Goal: Find contact information: Find contact information

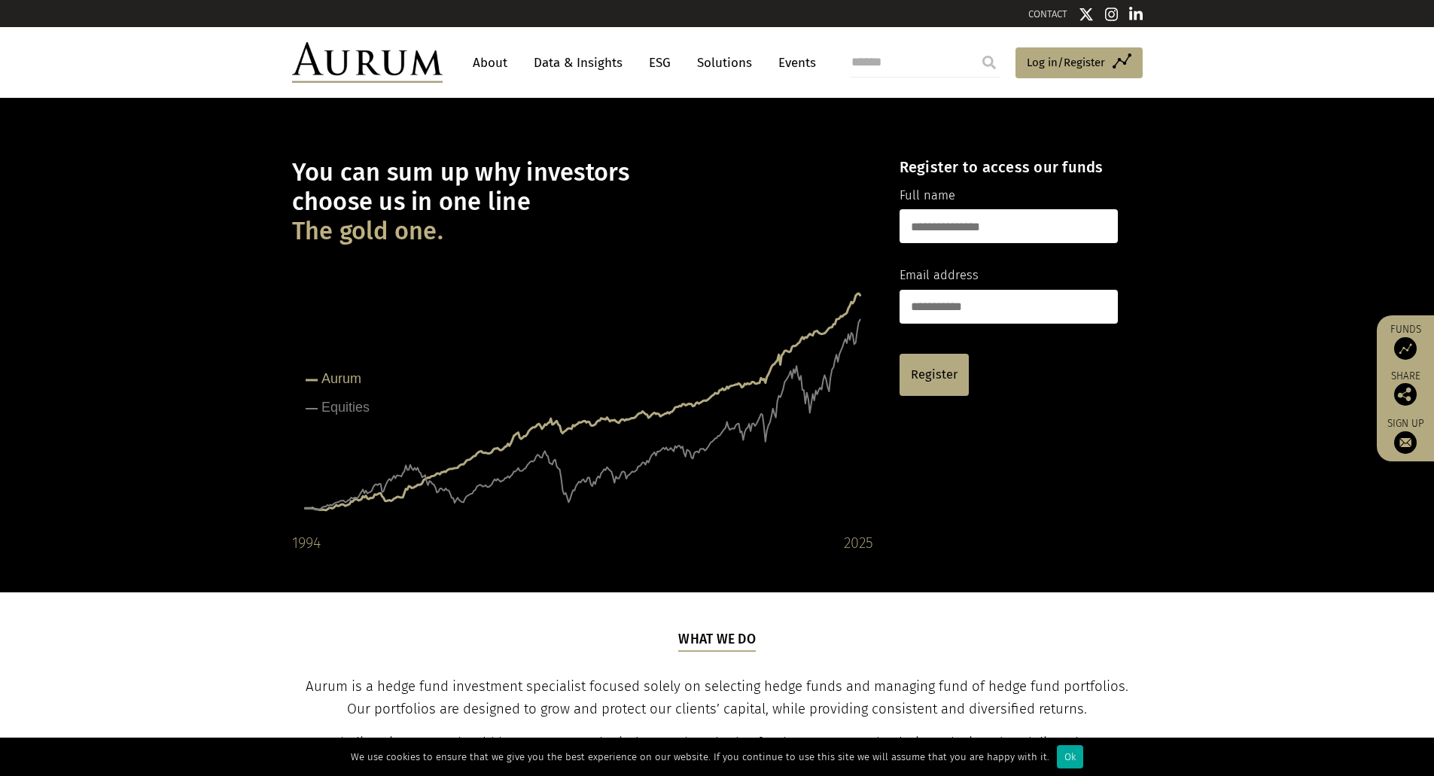
click at [483, 63] on link "About" at bounding box center [490, 63] width 50 height 28
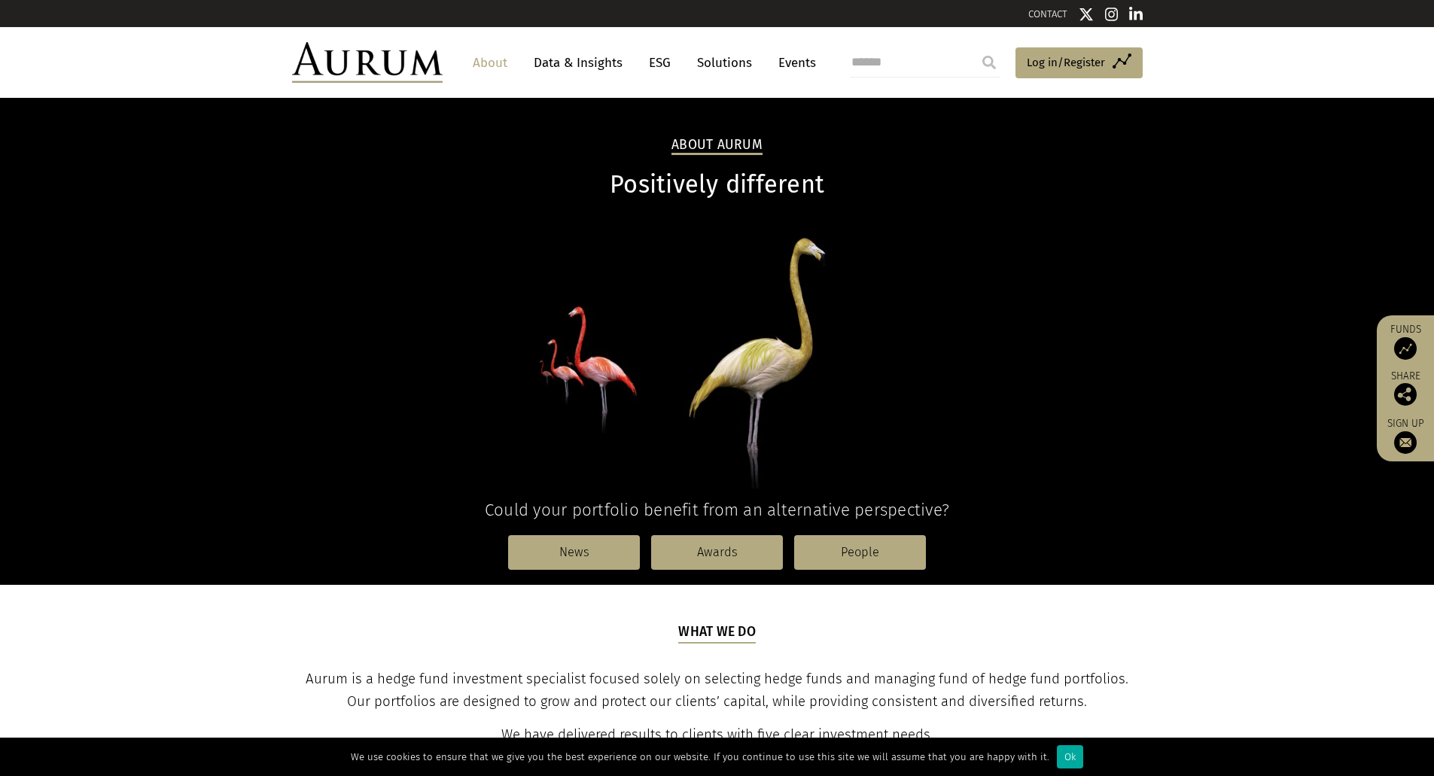
drag, startPoint x: 462, startPoint y: 261, endPoint x: 463, endPoint y: 254, distance: 7.7
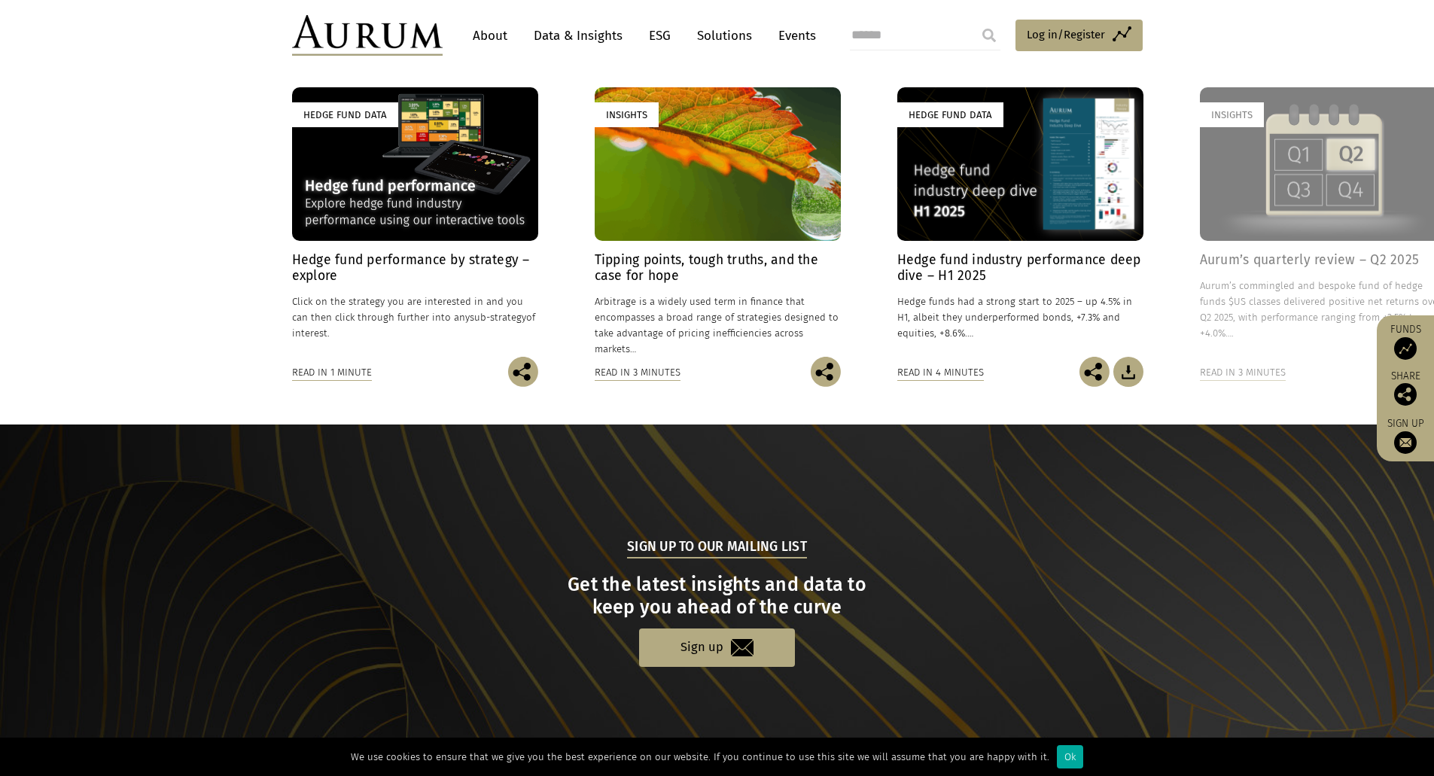
scroll to position [1280, 0]
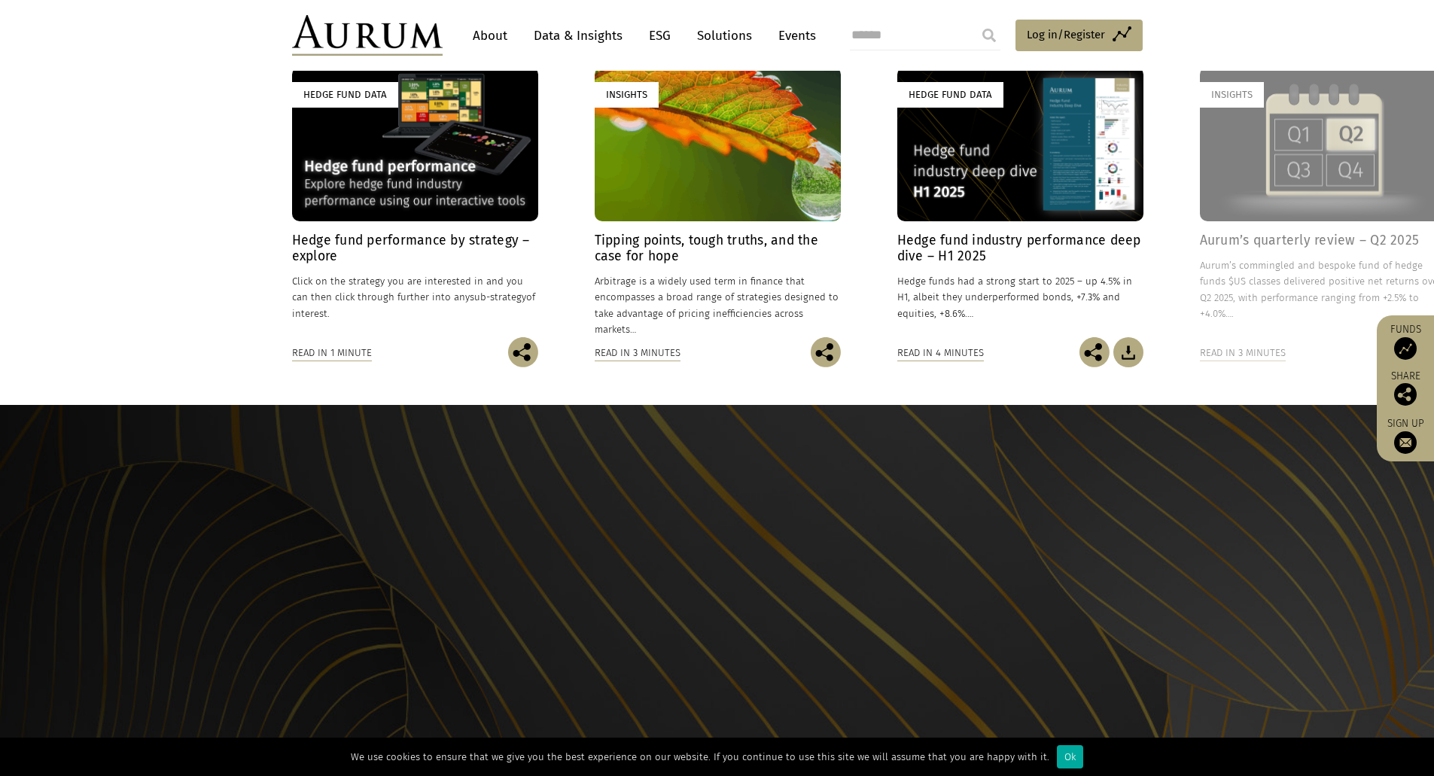
scroll to position [1328, 0]
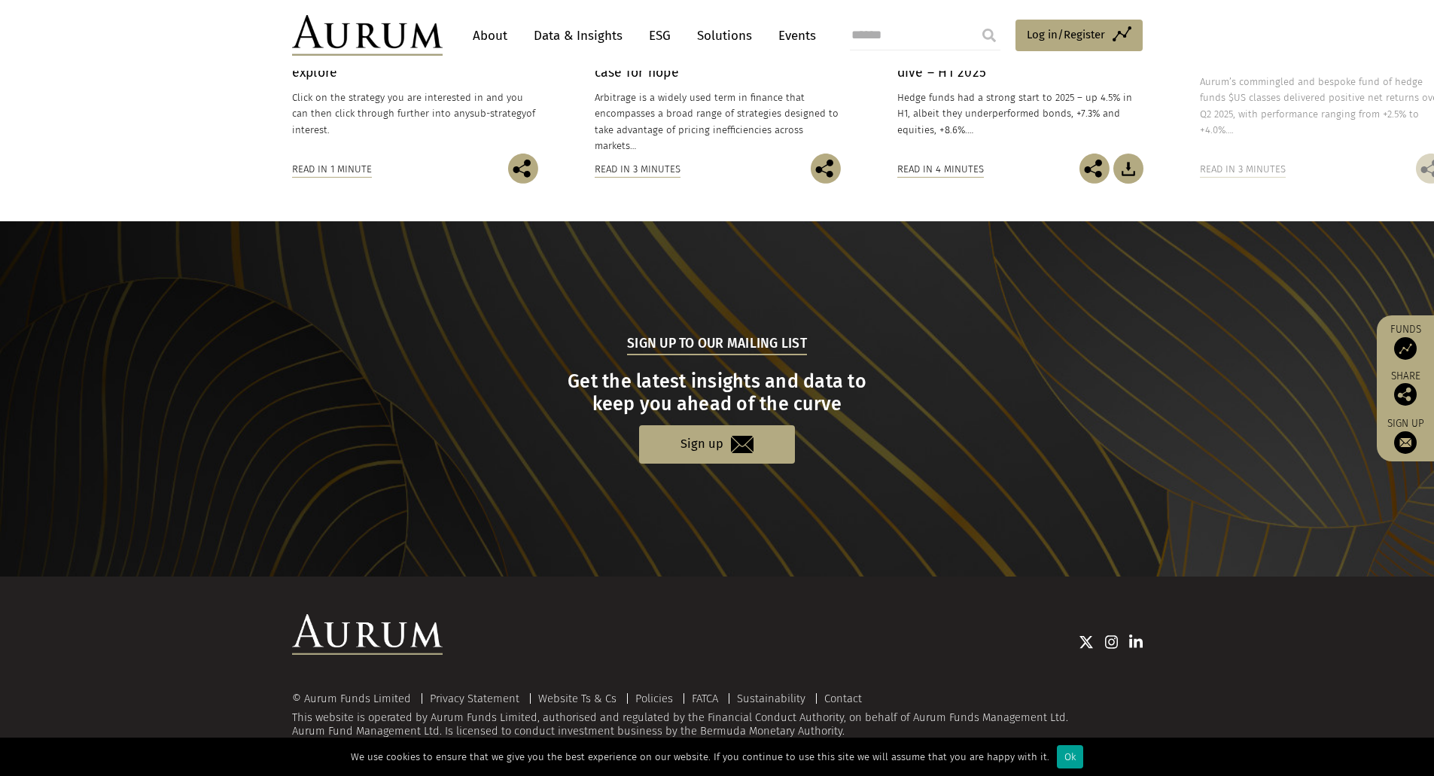
click at [1069, 757] on div "Ok" at bounding box center [1070, 756] width 26 height 23
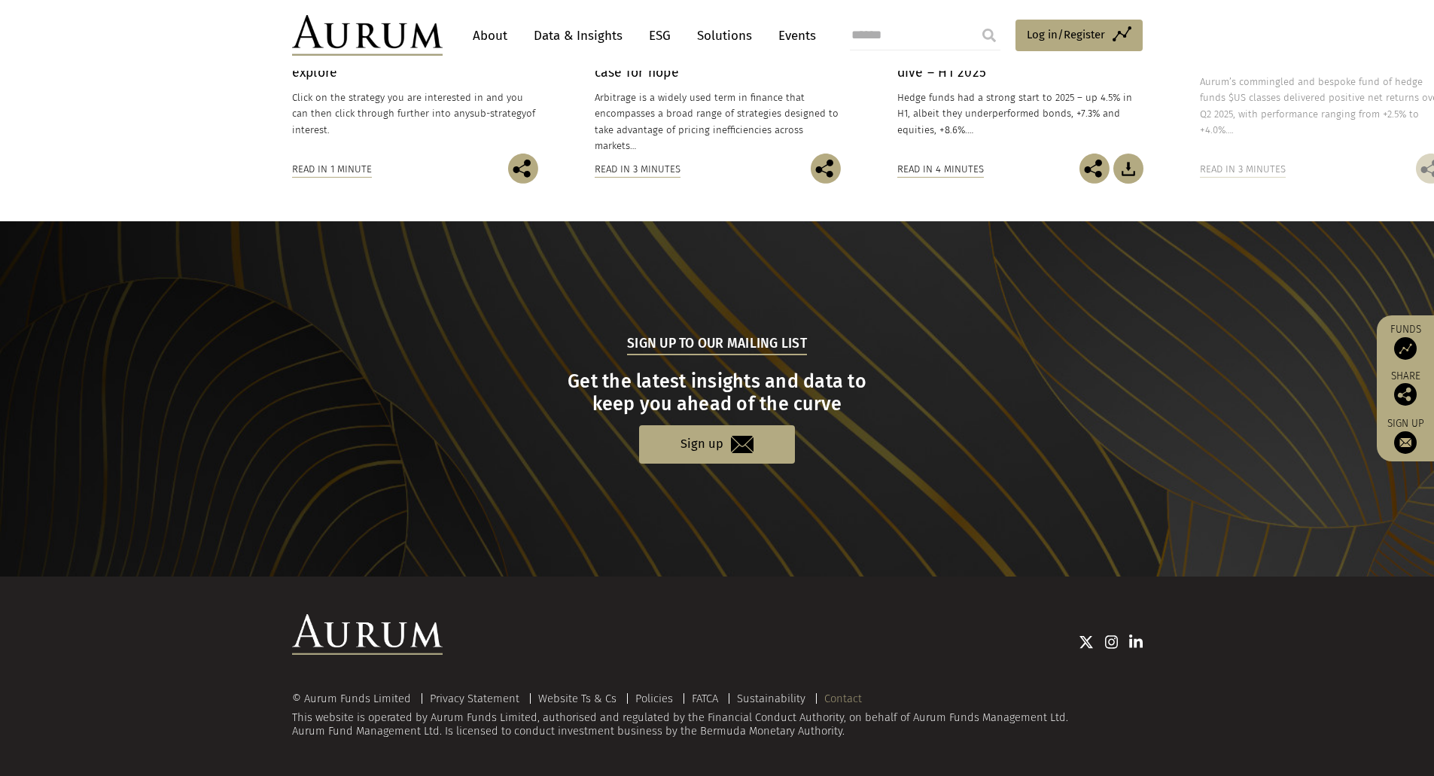
click at [824, 694] on link "Contact" at bounding box center [843, 699] width 38 height 14
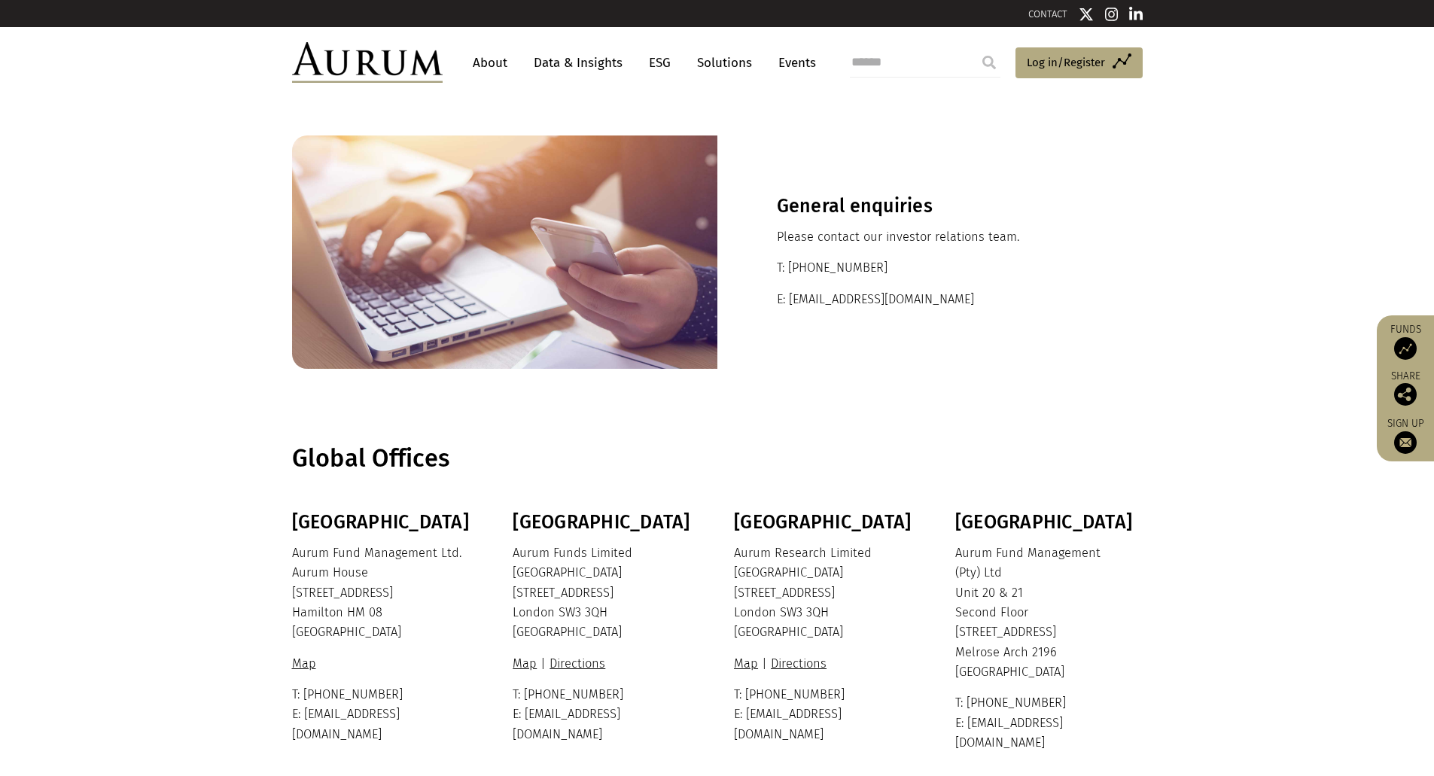
drag, startPoint x: 733, startPoint y: 625, endPoint x: 734, endPoint y: 603, distance: 21.8
